Goal: Obtain resource: Download file/media

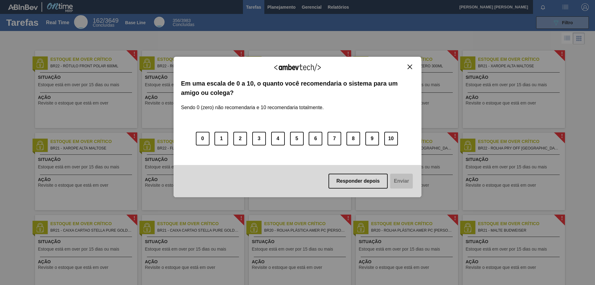
click at [410, 69] on button "Close" at bounding box center [410, 66] width 8 height 5
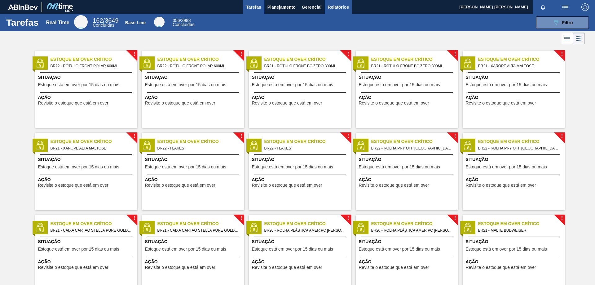
click at [336, 7] on span "Relatórios" at bounding box center [338, 6] width 21 height 7
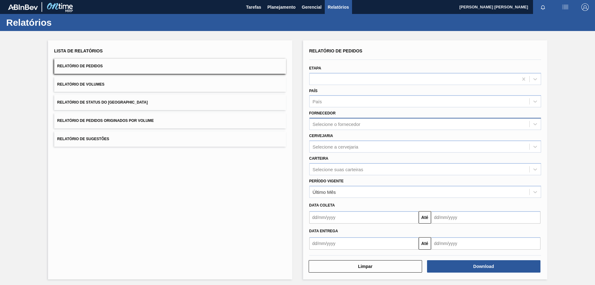
click at [352, 122] on div "Selecione o fornecedor" at bounding box center [337, 124] width 48 height 5
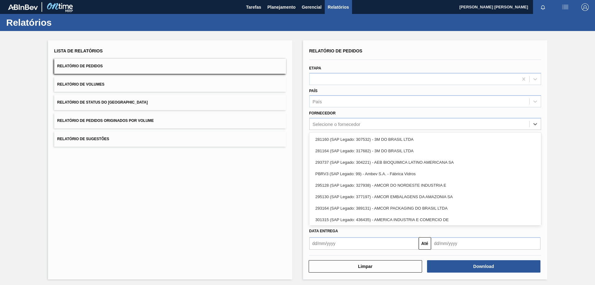
drag, startPoint x: 236, startPoint y: 157, endPoint x: 256, endPoint y: 164, distance: 20.3
click at [236, 162] on div "Lista de Relatórios Relatório de Pedidos Relatório de Volumes Relatório de Stat…" at bounding box center [170, 159] width 244 height 239
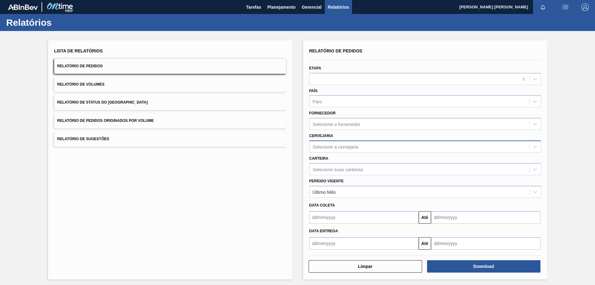
click at [333, 147] on div "Selecione a cervejaria" at bounding box center [336, 146] width 46 height 5
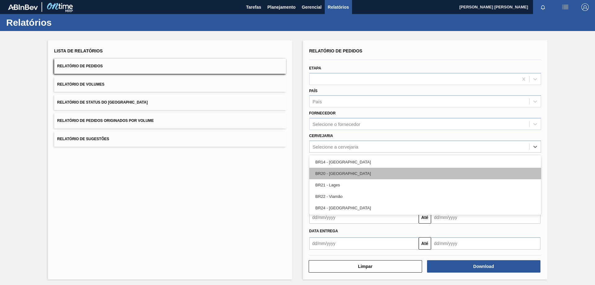
click at [337, 172] on div "BR20 - [GEOGRAPHIC_DATA]" at bounding box center [426, 173] width 232 height 11
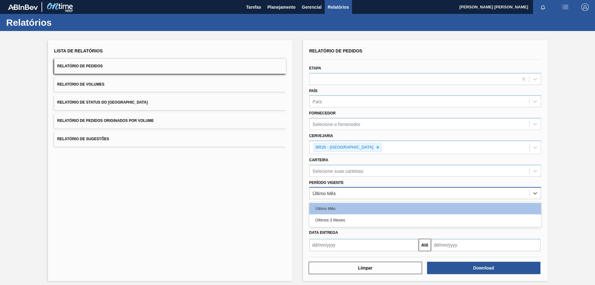
click at [376, 198] on div "Último Mês" at bounding box center [420, 193] width 220 height 9
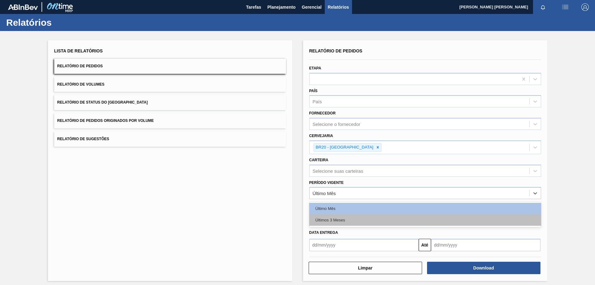
click at [358, 221] on div "Últimos 3 Meses" at bounding box center [426, 219] width 232 height 11
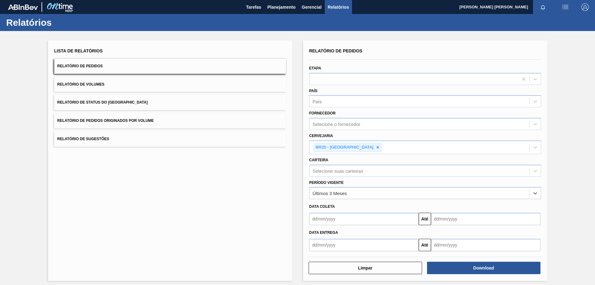
click at [262, 218] on div "Lista de Relatórios Relatório de Pedidos Relatório de Volumes Relatório de Stat…" at bounding box center [170, 160] width 244 height 241
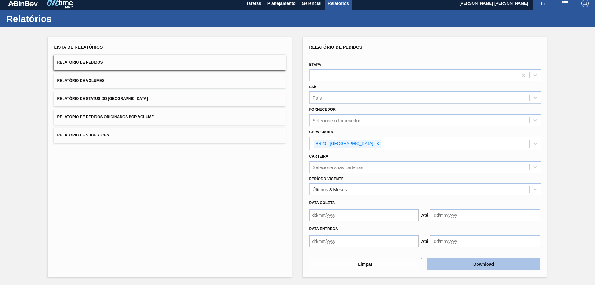
click at [486, 267] on button "Download" at bounding box center [484, 264] width 114 height 12
